Goal: Transaction & Acquisition: Purchase product/service

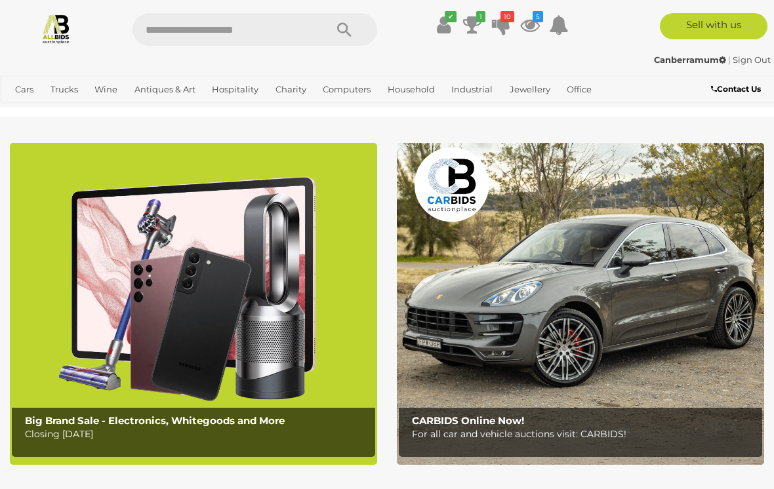
click at [478, 20] on icon "1" at bounding box center [480, 16] width 9 height 11
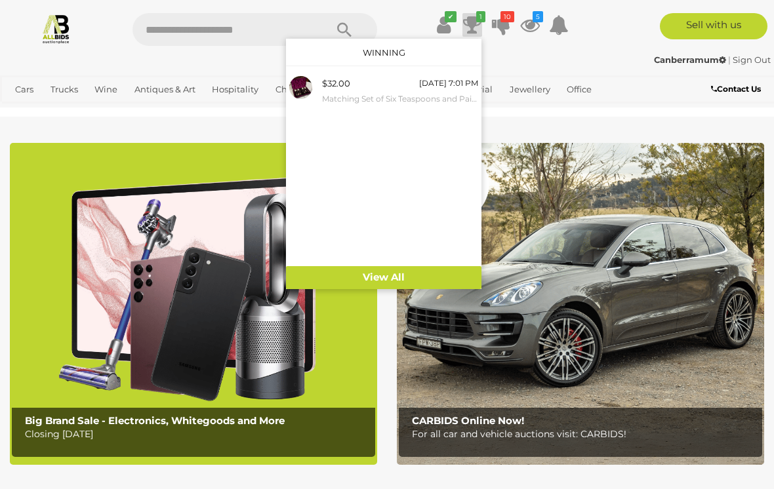
click at [476, 20] on icon "1" at bounding box center [480, 16] width 9 height 11
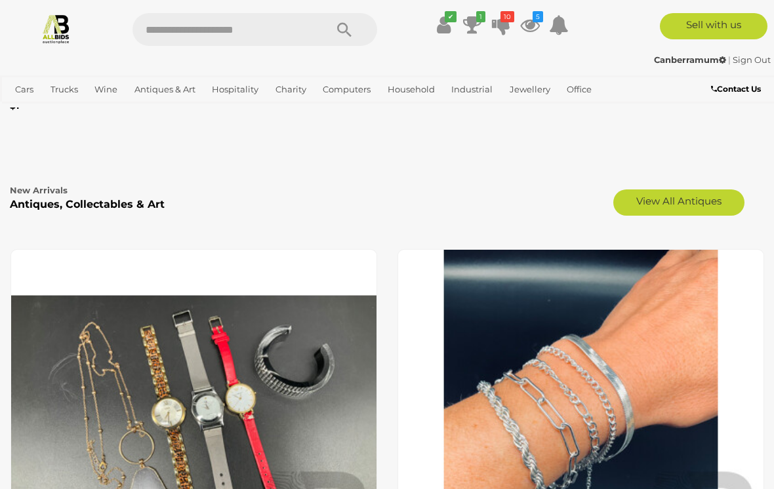
scroll to position [4445, 0]
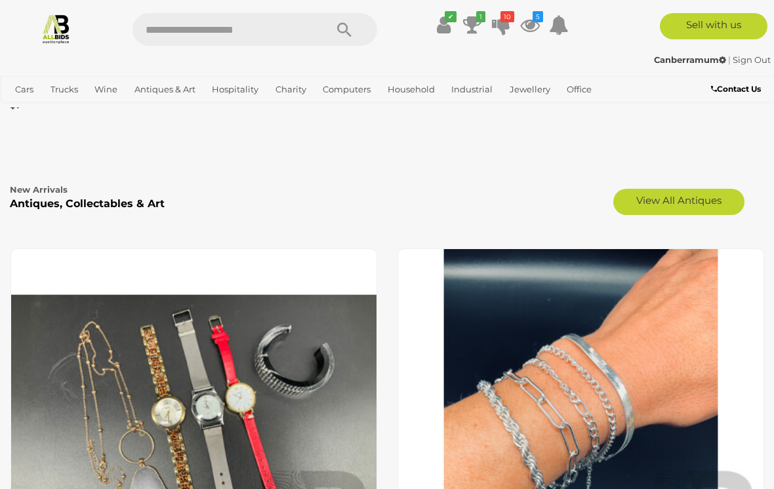
click at [714, 193] on link "View All Antiques" at bounding box center [678, 202] width 131 height 26
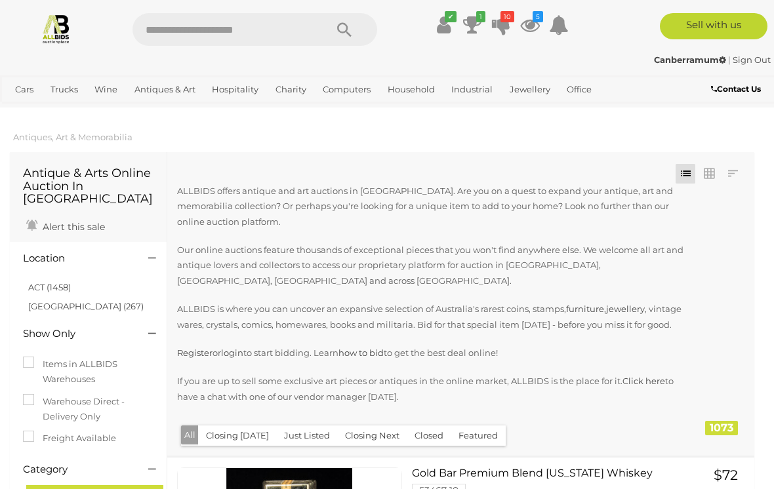
click at [43, 282] on link "ACT (1458)" at bounding box center [49, 287] width 43 height 10
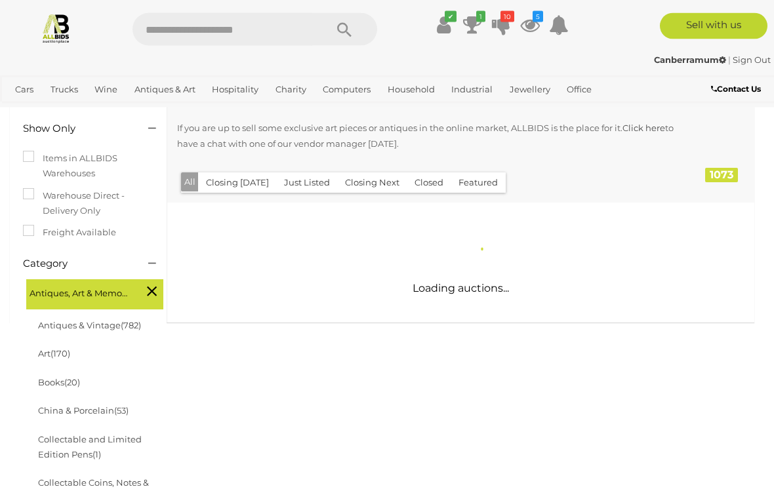
scroll to position [254, 0]
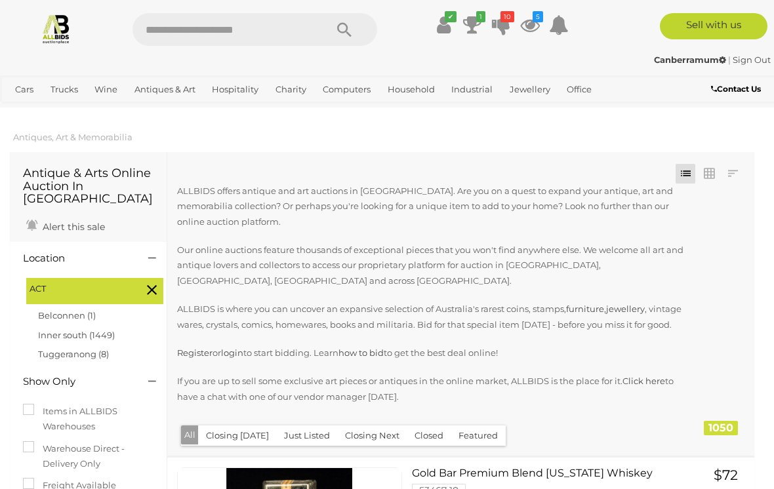
click at [61, 35] on img at bounding box center [56, 28] width 31 height 31
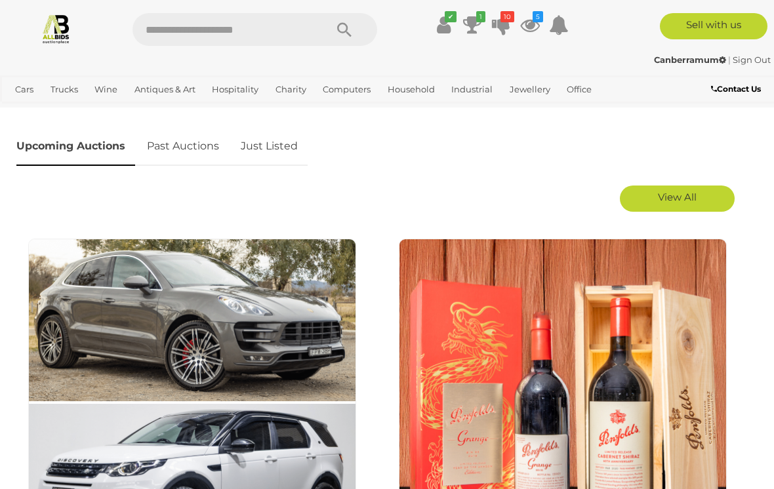
scroll to position [704, 0]
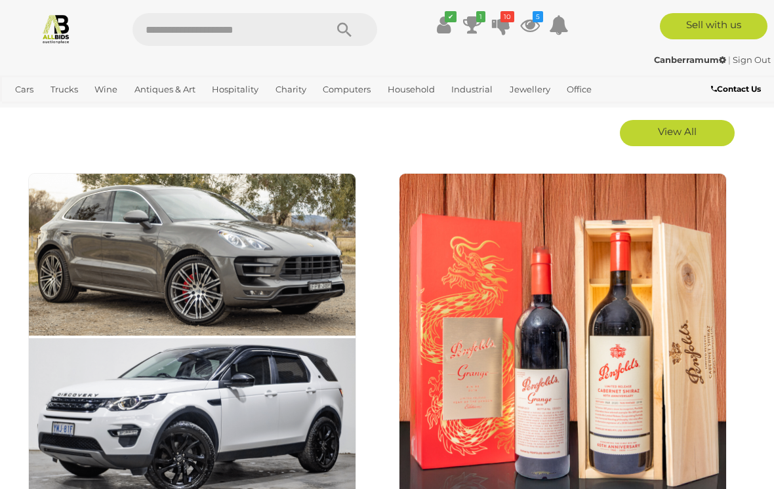
click at [697, 131] on span "View All" at bounding box center [677, 131] width 39 height 12
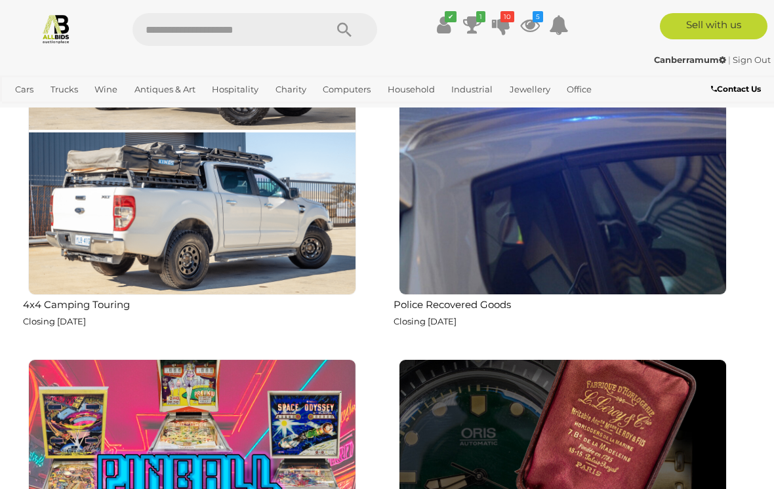
scroll to position [2880, 0]
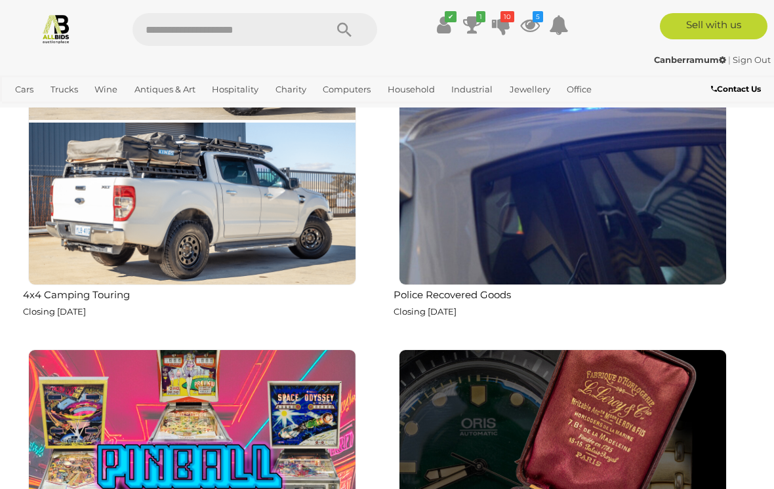
click at [655, 251] on img at bounding box center [563, 121] width 328 height 328
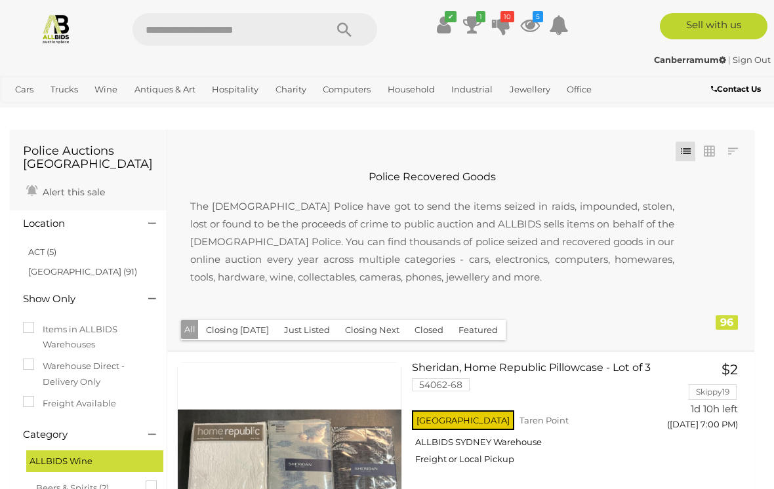
click at [38, 251] on link "ACT (5)" at bounding box center [42, 252] width 28 height 10
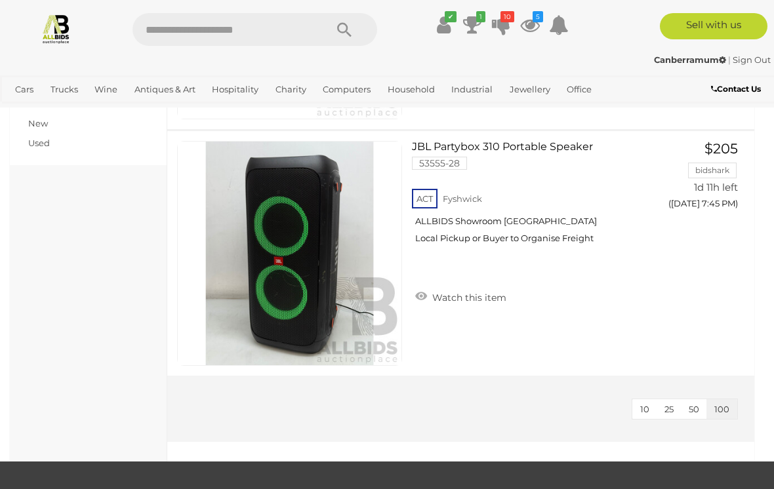
scroll to position [1202, 0]
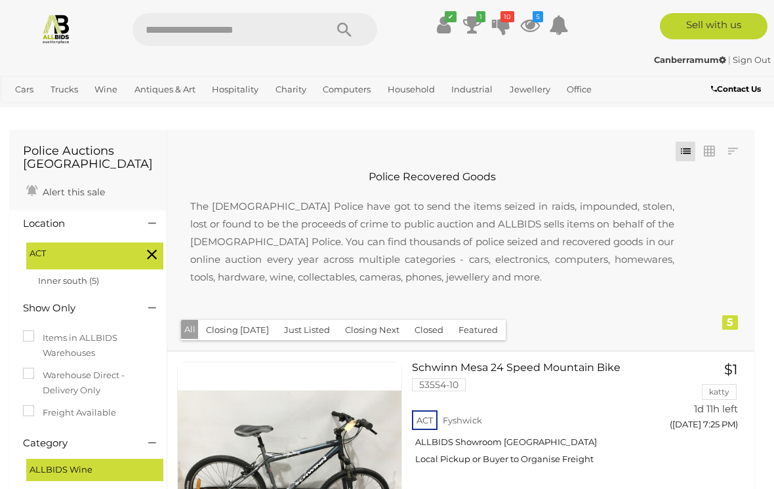
click at [152, 253] on icon at bounding box center [152, 254] width 10 height 17
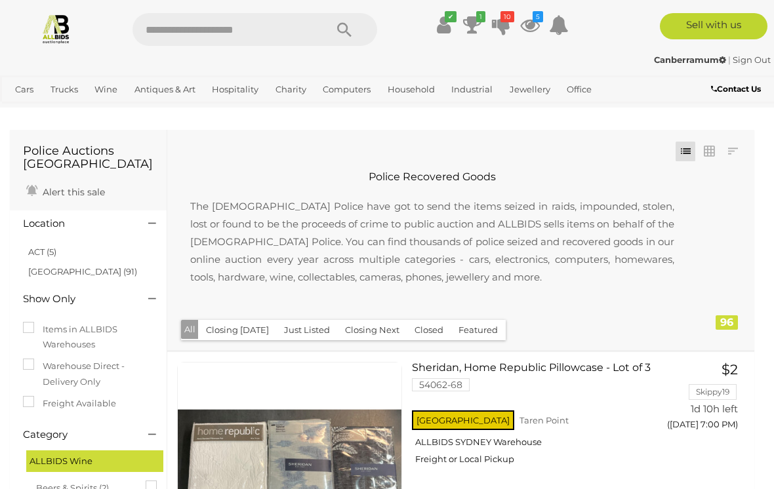
click at [65, 24] on img at bounding box center [56, 28] width 31 height 31
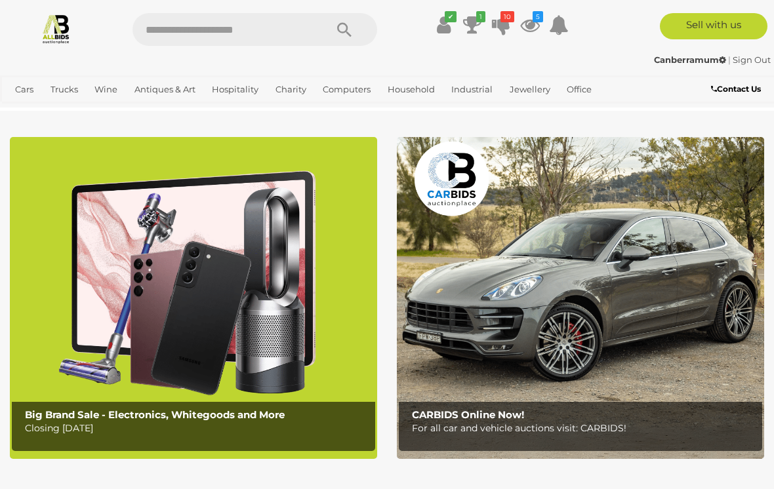
scroll to position [5, 0]
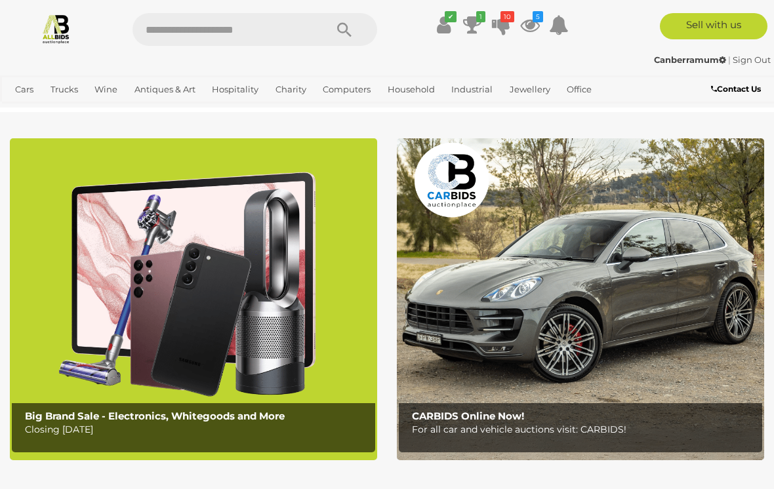
click at [281, 350] on img at bounding box center [193, 299] width 367 height 322
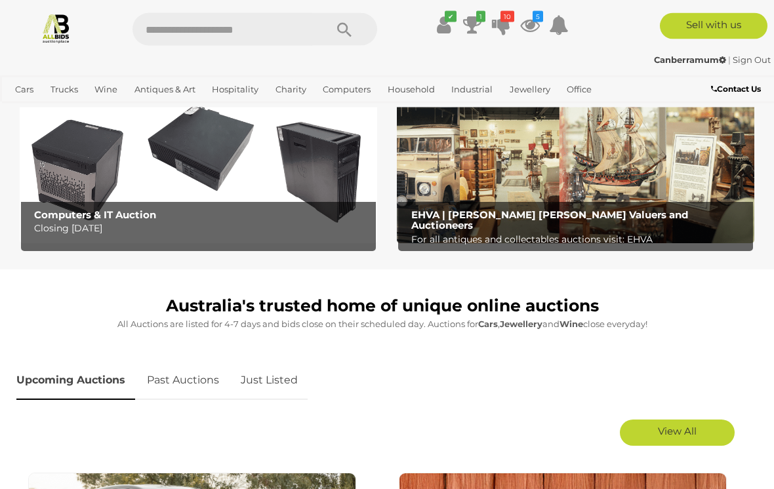
scroll to position [375, 0]
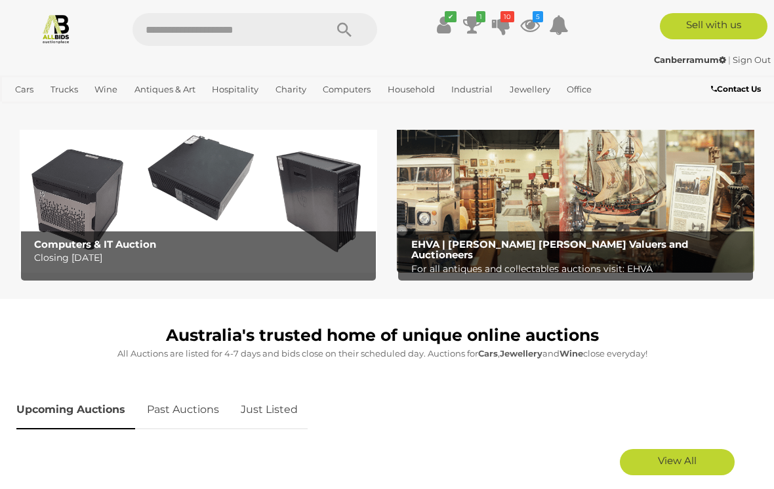
click at [696, 202] on img at bounding box center [575, 195] width 357 height 156
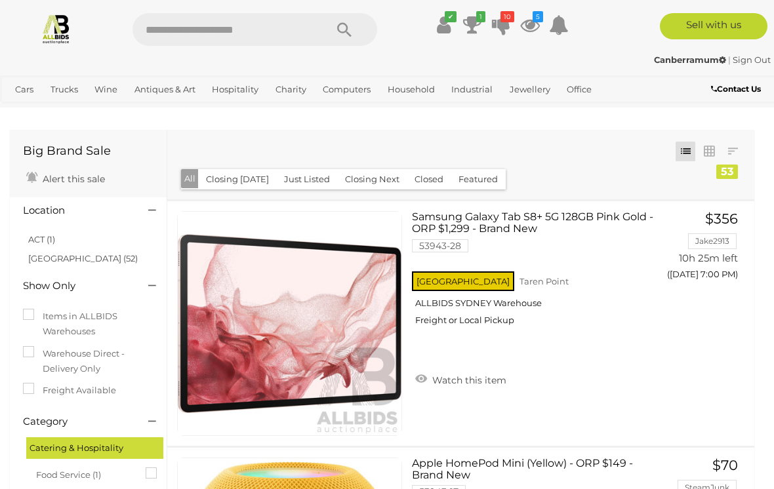
click at [36, 234] on link "ACT (1)" at bounding box center [41, 239] width 27 height 10
